Goal: Check status: Check status

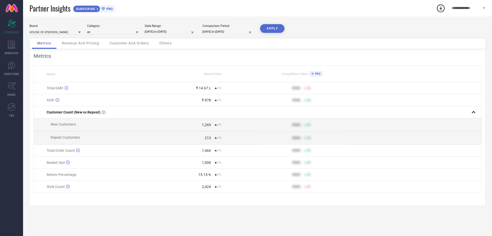
select select "8"
select select "2025"
select select "9"
select select "2025"
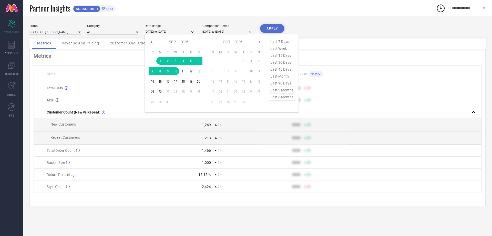
click at [168, 32] on input "[DATE] to [DATE]" at bounding box center [170, 31] width 51 height 5
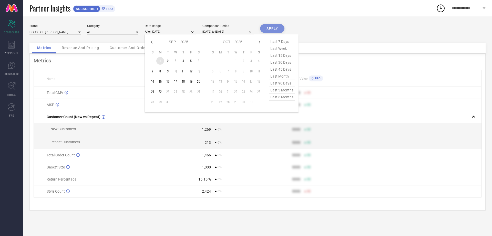
click at [161, 59] on td "1" at bounding box center [160, 61] width 8 height 8
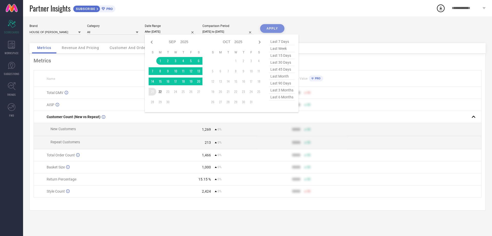
type input "[DATE] to [DATE]"
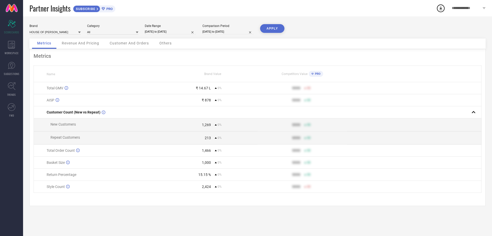
click at [215, 32] on input "01-09-2025 to 10-09-2025" at bounding box center [228, 31] width 51 height 5
select select "8"
select select "2025"
select select "9"
select select "2025"
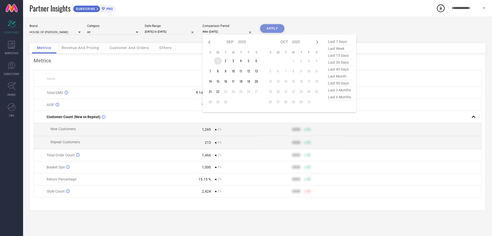
click at [216, 59] on td "1" at bounding box center [218, 61] width 8 height 8
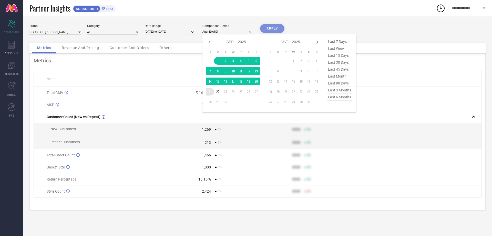
type input "[DATE] to [DATE]"
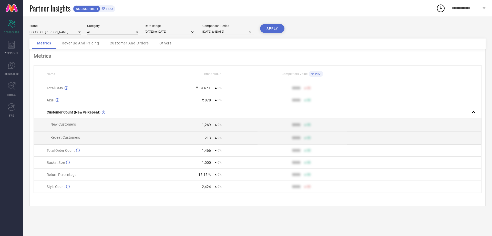
click at [274, 28] on button "APPLY" at bounding box center [272, 28] width 24 height 9
click at [175, 30] on input "[DATE] to [DATE]" at bounding box center [170, 31] width 51 height 5
select select "8"
select select "2025"
select select "9"
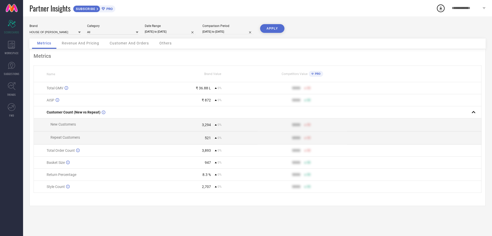
select select "2025"
click at [383, 31] on div "Brand HOUSE OF QUIRK Category All Date Range 01-09-2025 to 21-09-2025 Compariso…" at bounding box center [257, 31] width 456 height 14
select select "8"
select select "2025"
select select "9"
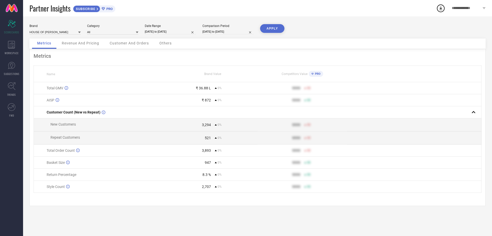
select select "2025"
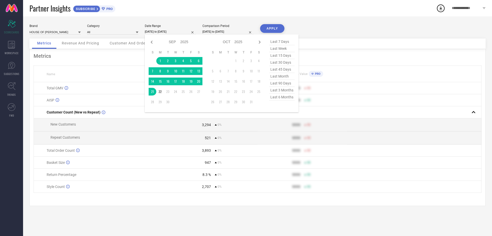
click at [171, 33] on input "[DATE] to [DATE]" at bounding box center [170, 31] width 51 height 5
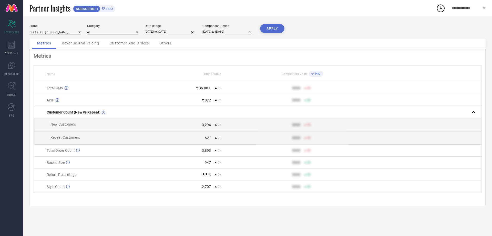
click at [317, 29] on div "Brand HOUSE OF QUIRK Category All Date Range 01-09-2025 to 21-09-2025 Compariso…" at bounding box center [257, 31] width 456 height 14
click at [164, 30] on input "[DATE] to [DATE]" at bounding box center [170, 31] width 51 height 5
select select "8"
select select "2025"
select select "9"
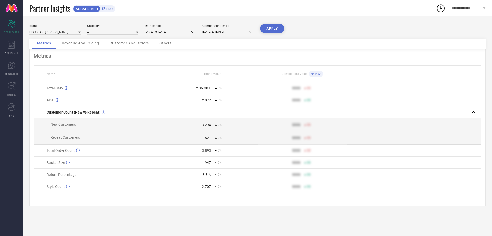
select select "2025"
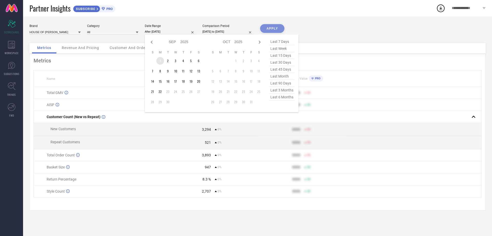
click at [158, 59] on td "1" at bounding box center [160, 61] width 8 height 8
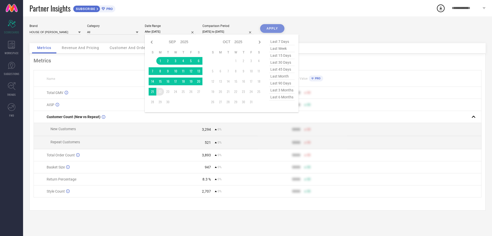
type input "[DATE] to [DATE]"
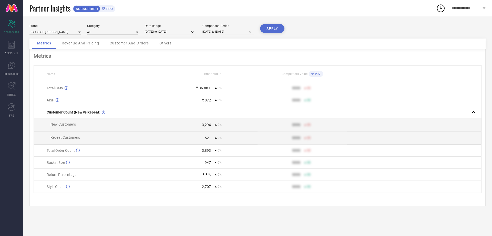
select select "8"
select select "2025"
select select "9"
select select "2025"
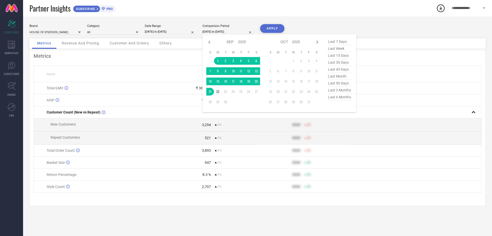
click at [213, 32] on input "[DATE] to [DATE]" at bounding box center [228, 31] width 51 height 5
click at [217, 58] on td "1" at bounding box center [218, 61] width 8 height 8
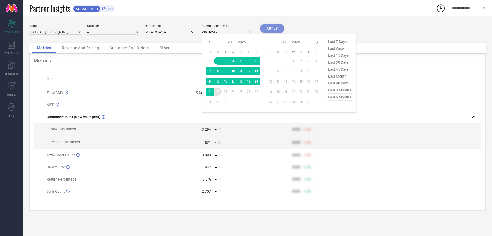
type input "[DATE] to [DATE]"
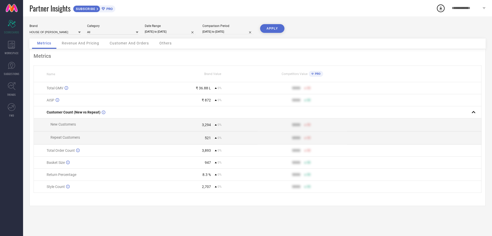
click at [269, 30] on button "APPLY" at bounding box center [272, 28] width 24 height 9
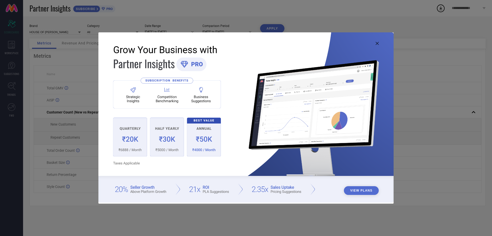
click at [378, 44] on icon at bounding box center [377, 43] width 3 height 3
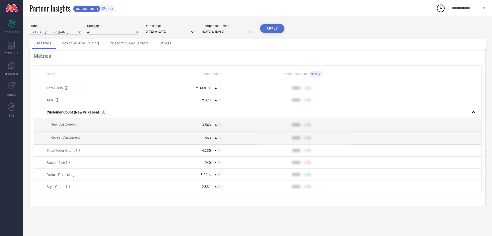
click at [169, 32] on input "[DATE] to [DATE]" at bounding box center [170, 31] width 51 height 5
select select "8"
select select "2025"
select select "9"
select select "2025"
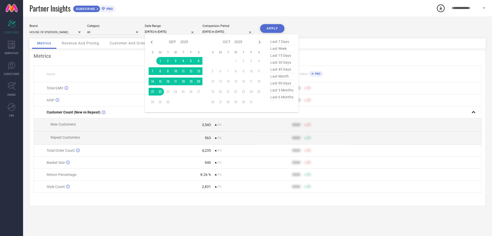
click at [371, 31] on div "Brand HOUSE OF [GEOGRAPHIC_DATA] Category All Date Range [DATE] to [DATE] Jan F…" at bounding box center [257, 31] width 456 height 14
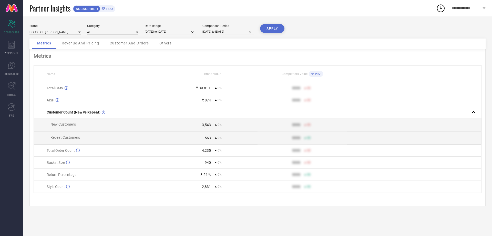
select select "8"
select select "2025"
select select "9"
select select "2025"
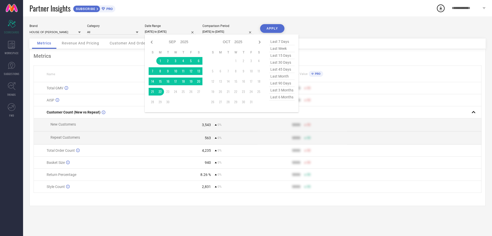
click at [170, 30] on input "[DATE] to [DATE]" at bounding box center [170, 31] width 51 height 5
click at [162, 58] on td "1" at bounding box center [160, 61] width 8 height 8
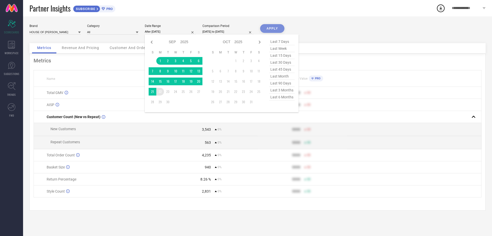
type input "[DATE] to [DATE]"
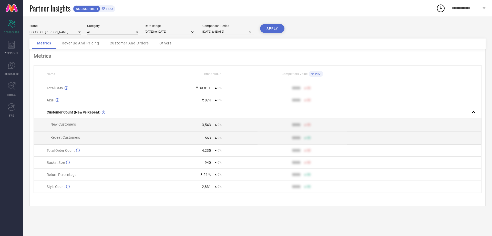
click at [214, 28] on div "Comparison Period [DATE] to [DATE]" at bounding box center [228, 29] width 51 height 11
click at [214, 32] on input "[DATE] to [DATE]" at bounding box center [228, 31] width 51 height 5
select select "8"
select select "2025"
select select "9"
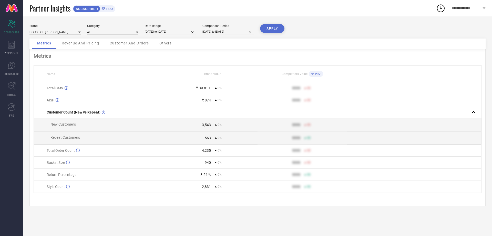
select select "2025"
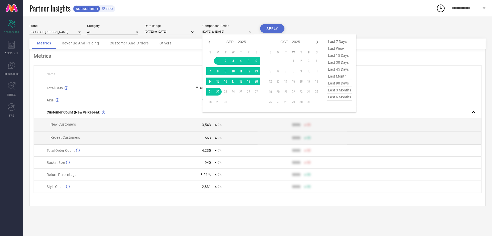
select select "8"
select select "2025"
select select "9"
select select "2025"
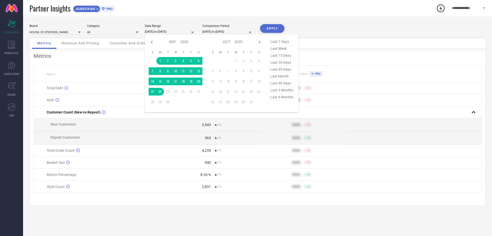
click at [172, 32] on input "[DATE] to [DATE]" at bounding box center [170, 31] width 51 height 5
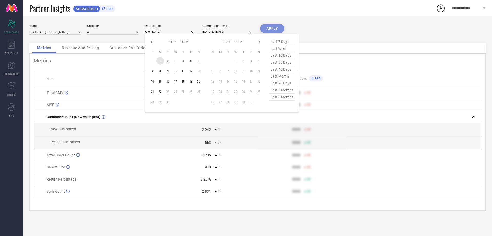
click at [160, 60] on td "1" at bounding box center [160, 61] width 8 height 8
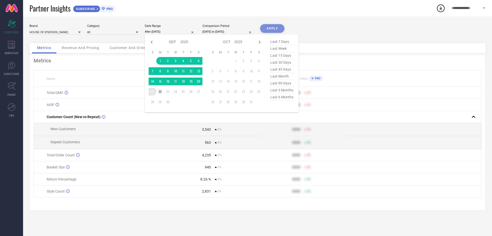
type input "[DATE] to [DATE]"
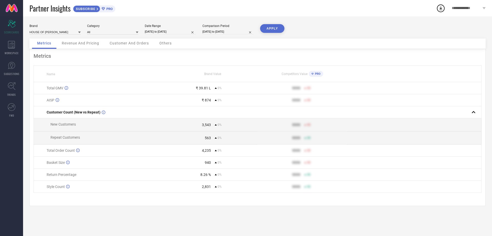
click at [218, 28] on div "Comparison Period [DATE] to [DATE]" at bounding box center [228, 29] width 51 height 11
click at [217, 33] on input "[DATE] to [DATE]" at bounding box center [228, 31] width 51 height 5
select select "8"
select select "2025"
select select "9"
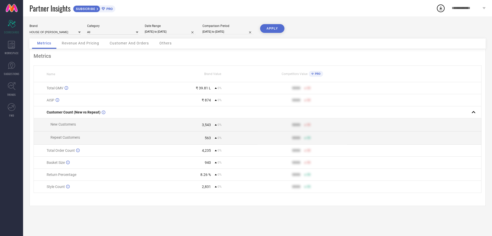
select select "2025"
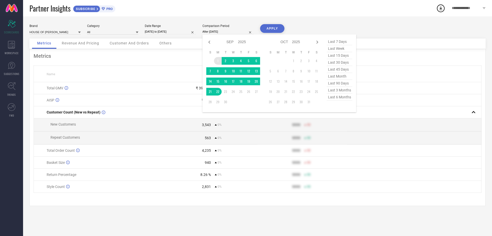
click at [217, 60] on td "1" at bounding box center [218, 61] width 8 height 8
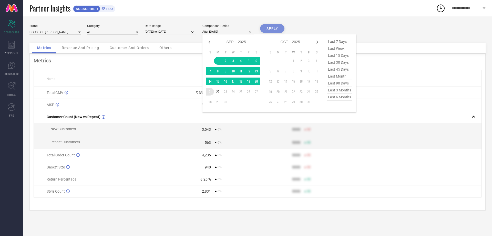
type input "[DATE] to [DATE]"
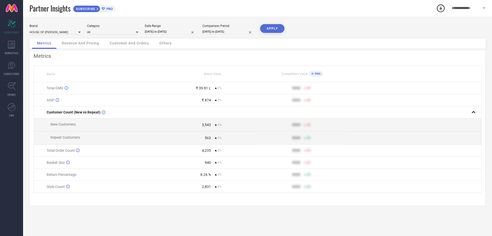
click at [272, 28] on button "APPLY" at bounding box center [272, 28] width 24 height 9
select select "8"
select select "2025"
select select "9"
select select "2025"
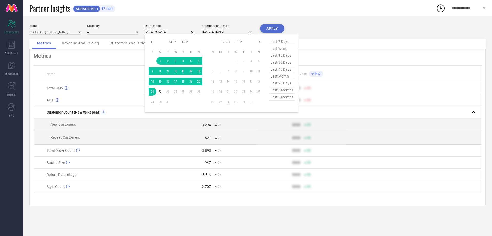
click at [158, 30] on input "[DATE] to [DATE]" at bounding box center [170, 31] width 51 height 5
click at [160, 58] on td "1" at bounding box center [160, 61] width 8 height 8
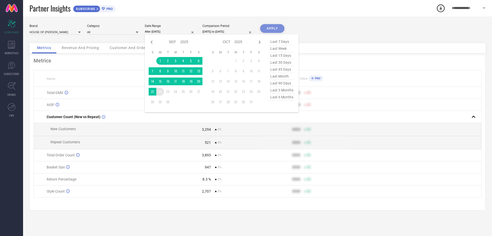
type input "[DATE] to [DATE]"
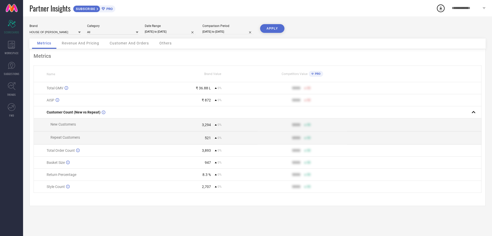
click at [216, 32] on input "[DATE] to [DATE]" at bounding box center [228, 31] width 51 height 5
select select "8"
select select "2025"
select select "9"
select select "2025"
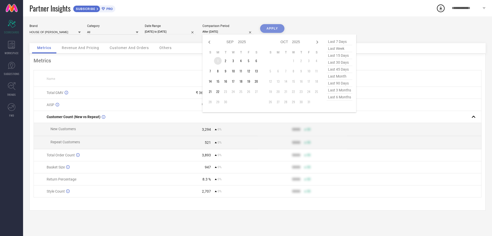
click at [217, 59] on td "1" at bounding box center [218, 61] width 8 height 8
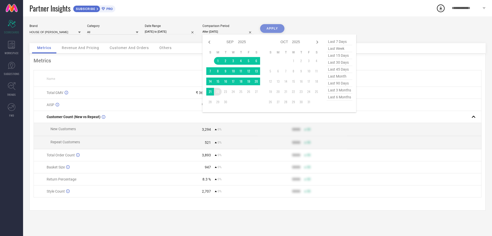
type input "[DATE] to [DATE]"
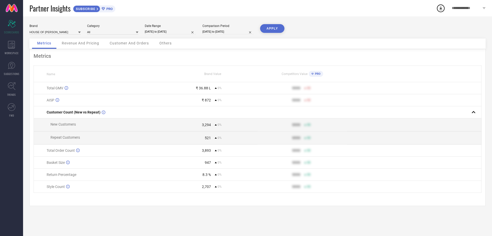
click at [277, 27] on button "APPLY" at bounding box center [272, 28] width 24 height 9
